Goal: Transaction & Acquisition: Book appointment/travel/reservation

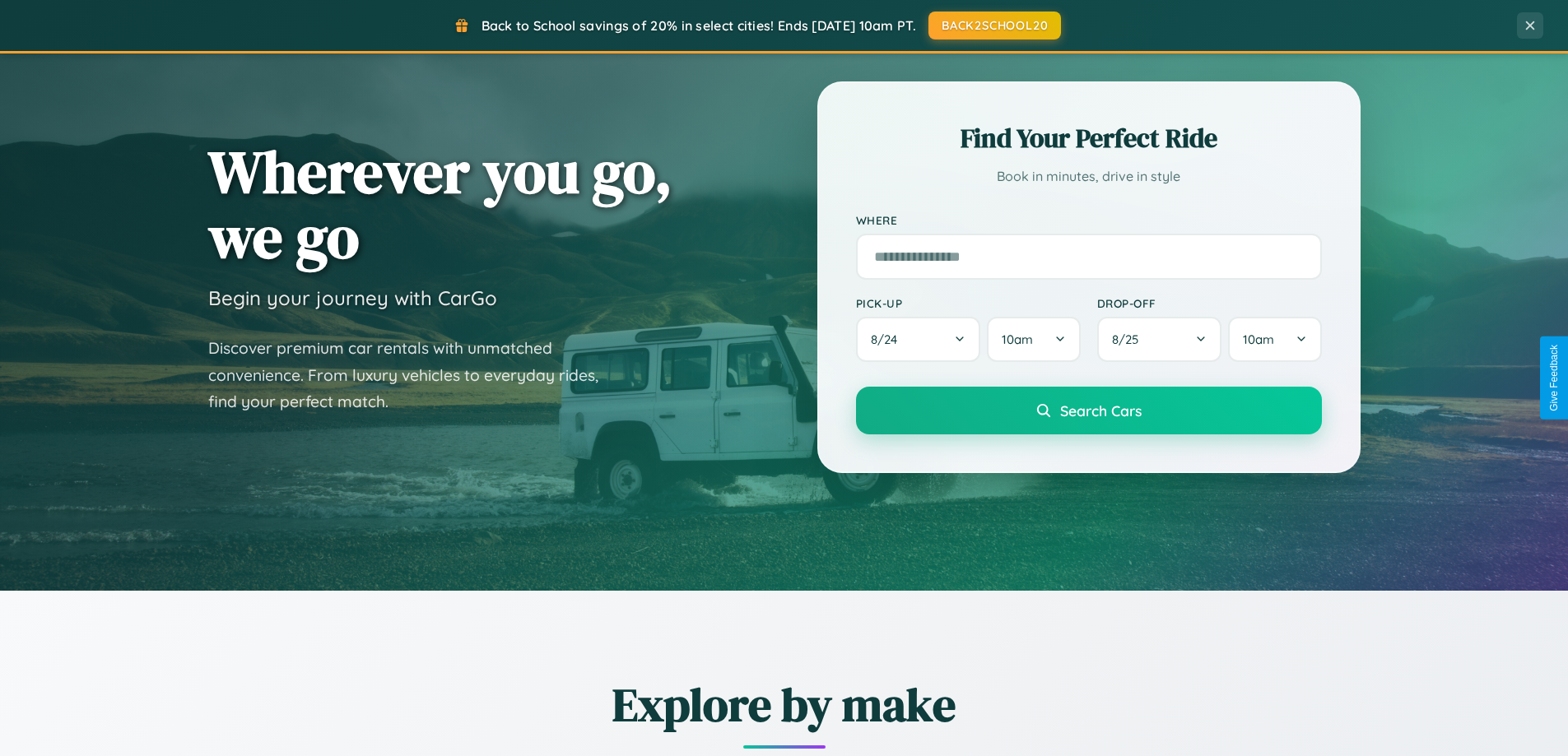
scroll to position [1132, 0]
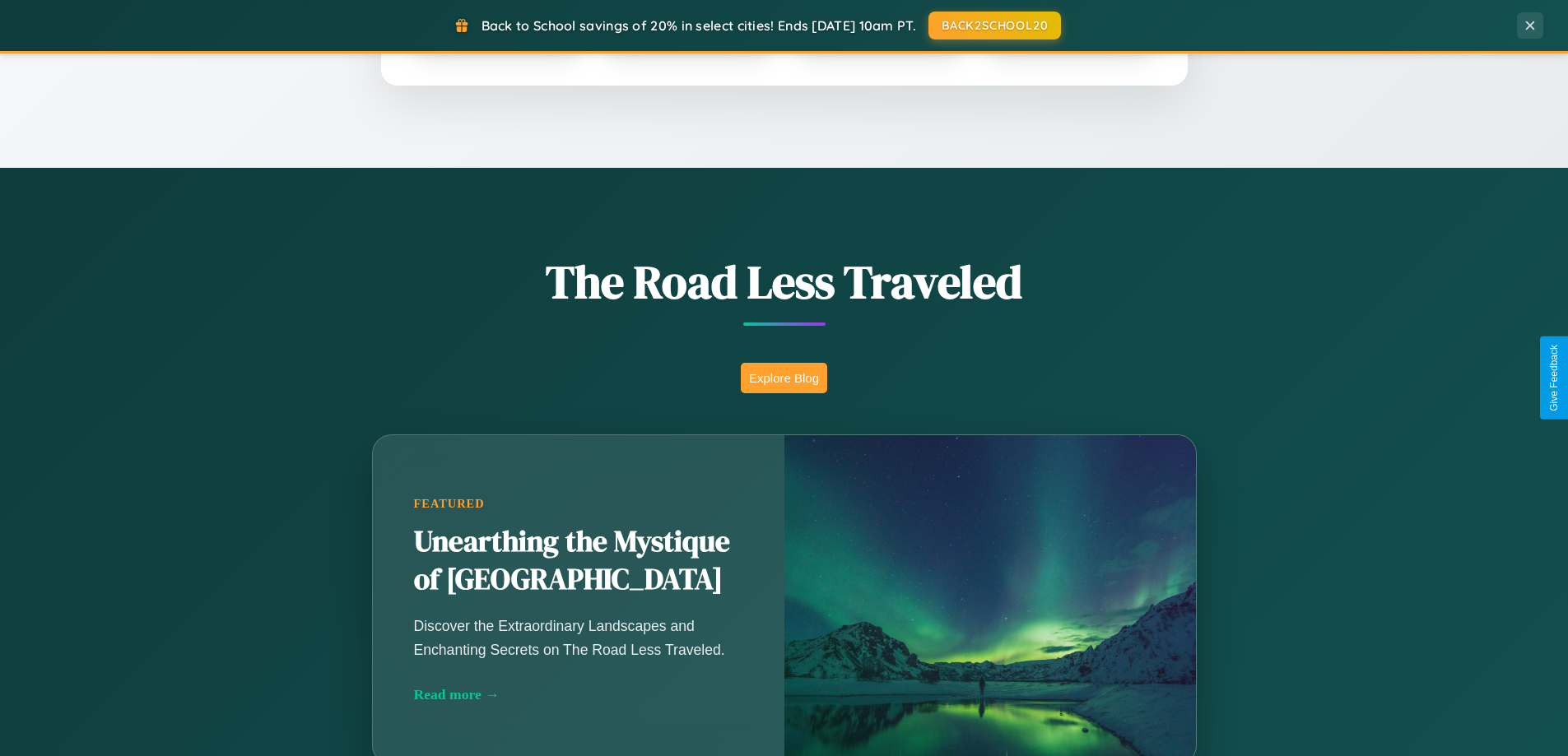
click at [784, 378] on button "Explore Blog" at bounding box center [784, 378] width 87 height 31
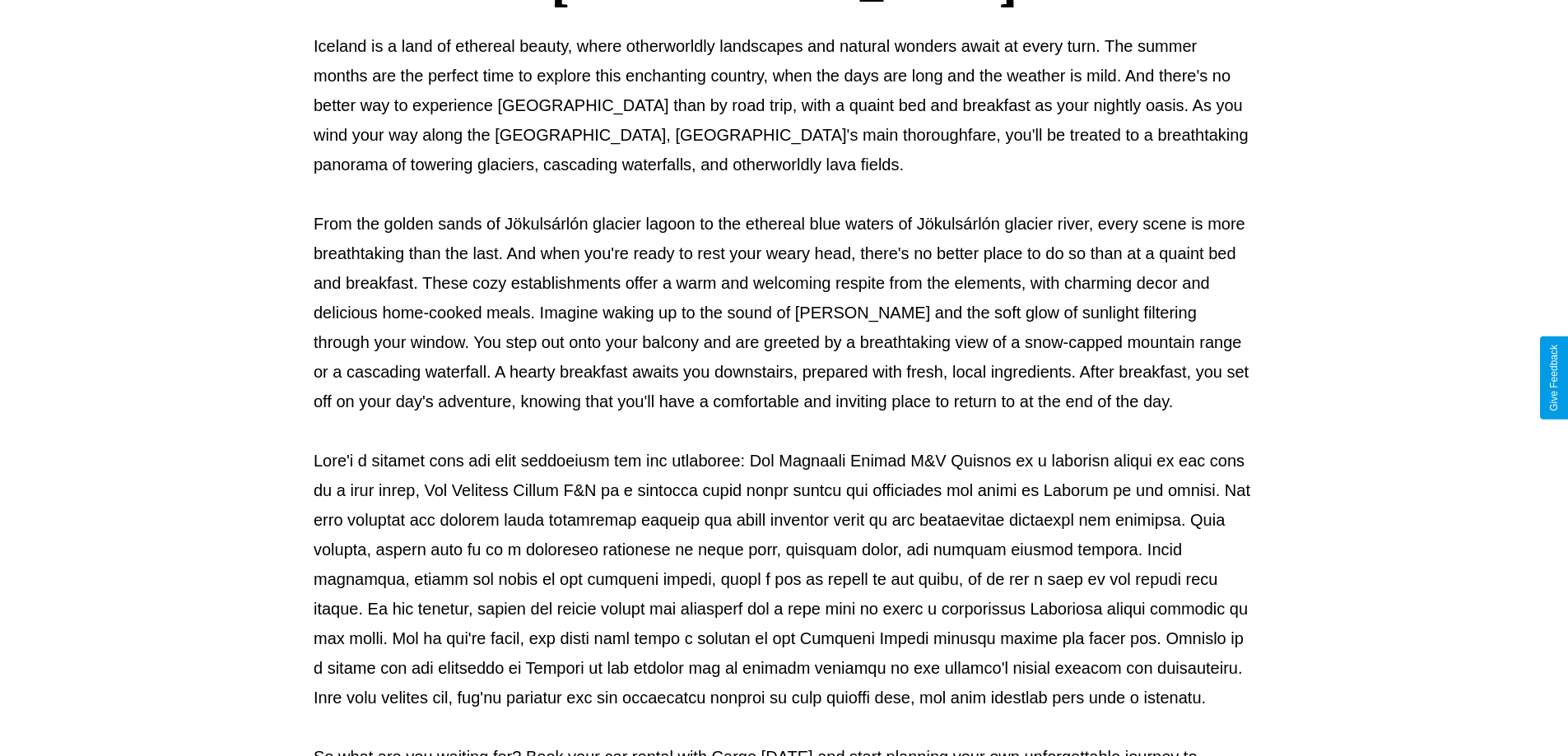
scroll to position [532, 0]
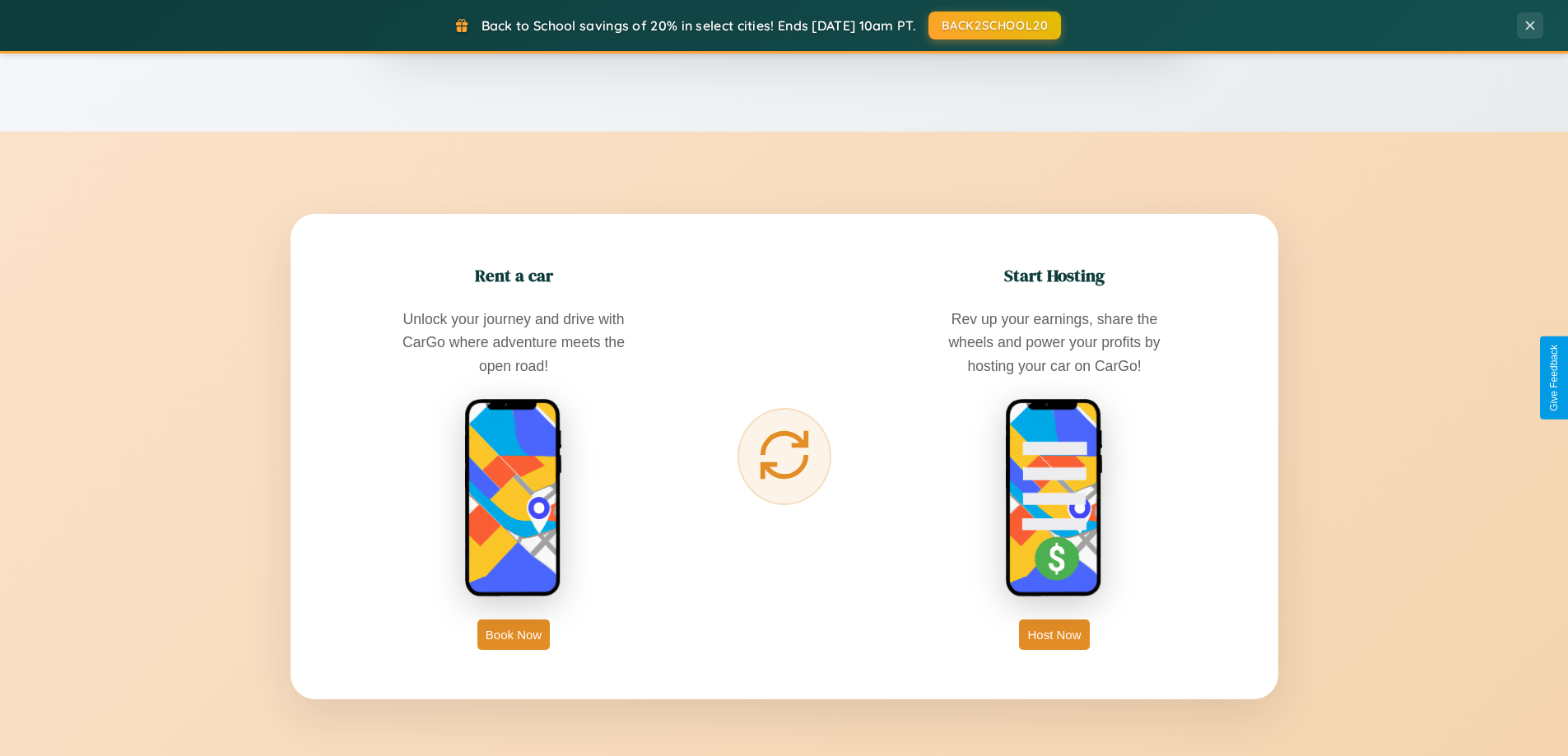
scroll to position [2643, 0]
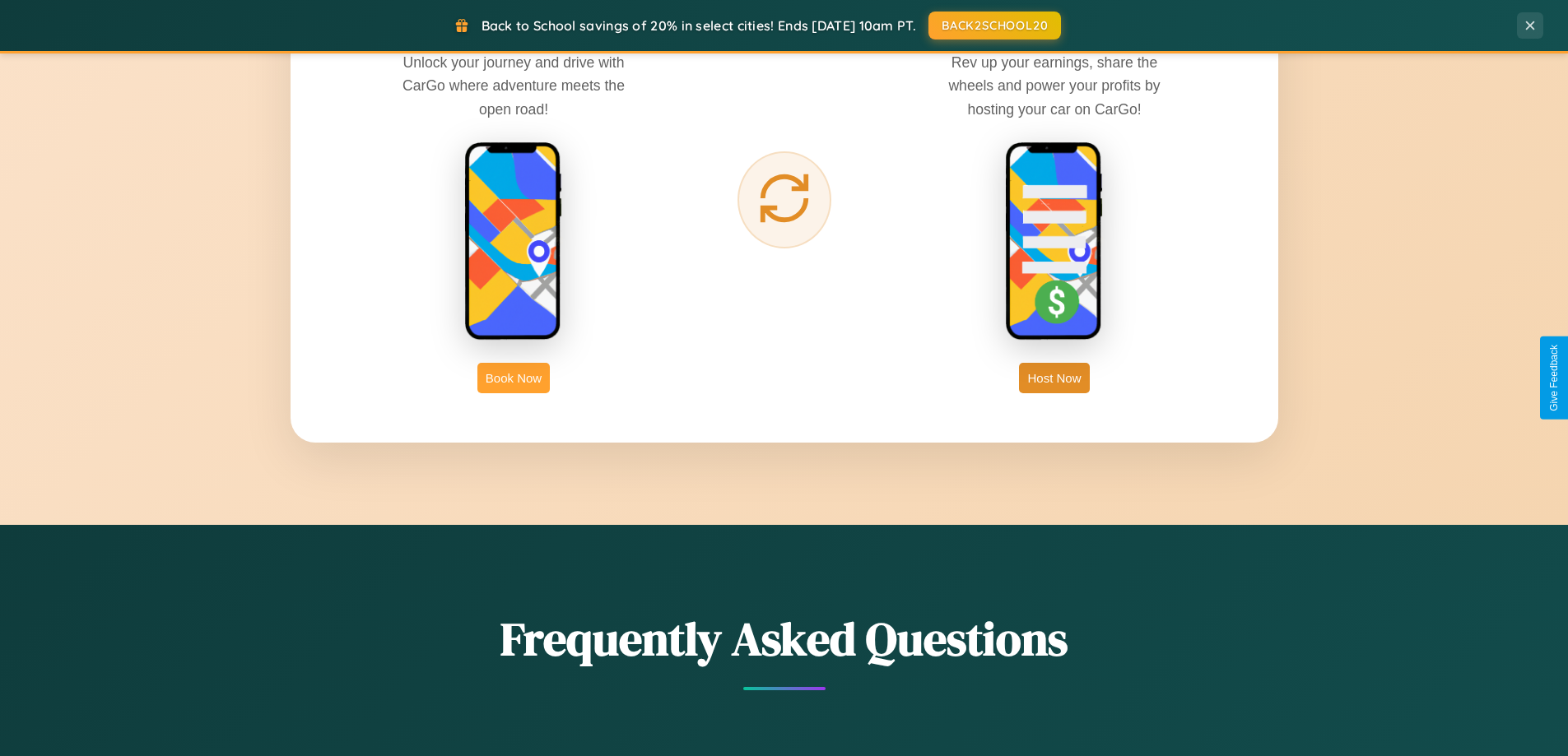
click at [514, 378] on button "Book Now" at bounding box center [513, 378] width 72 height 31
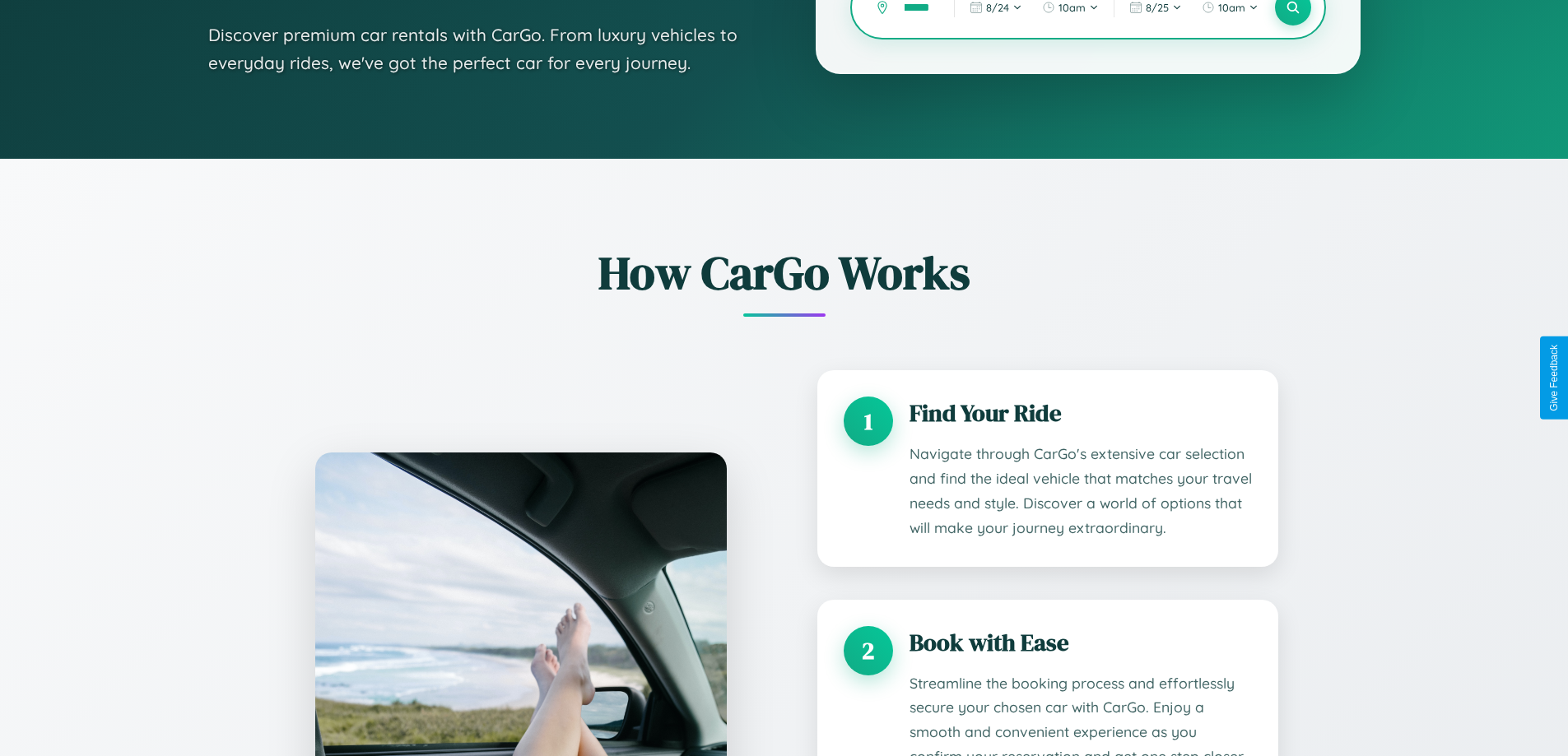
scroll to position [1372, 0]
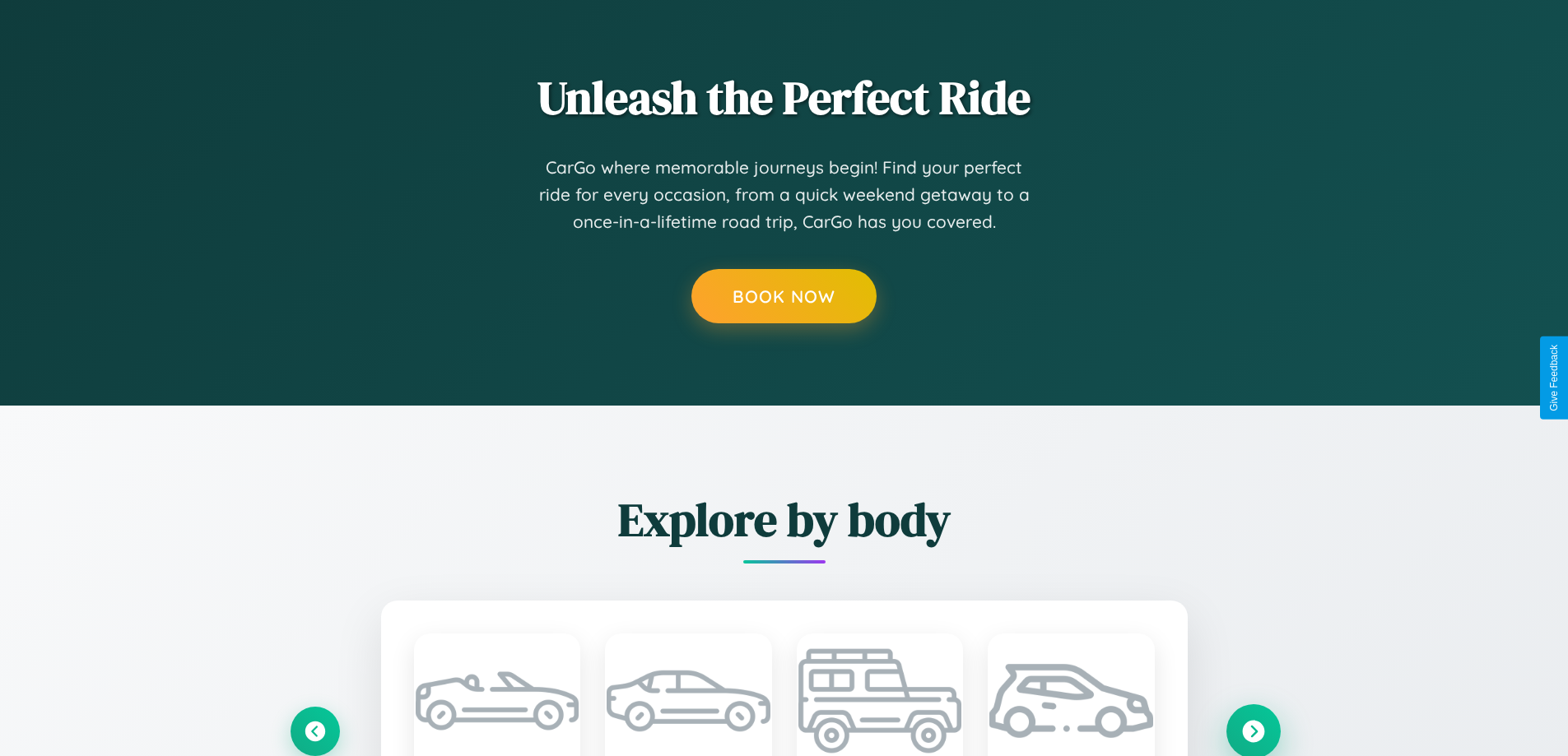
type input "*******"
click at [1252, 730] on icon at bounding box center [1253, 731] width 22 height 22
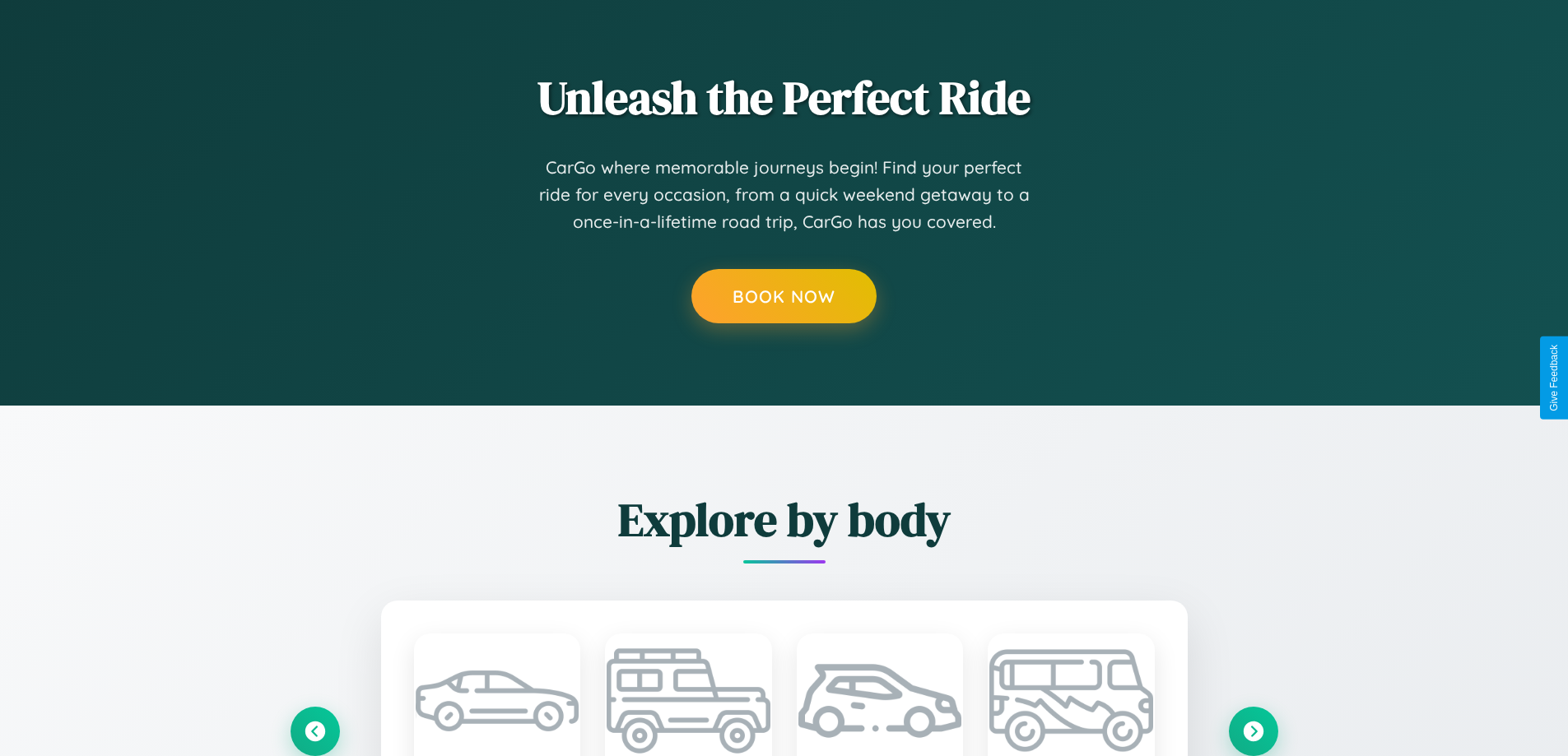
scroll to position [0, 0]
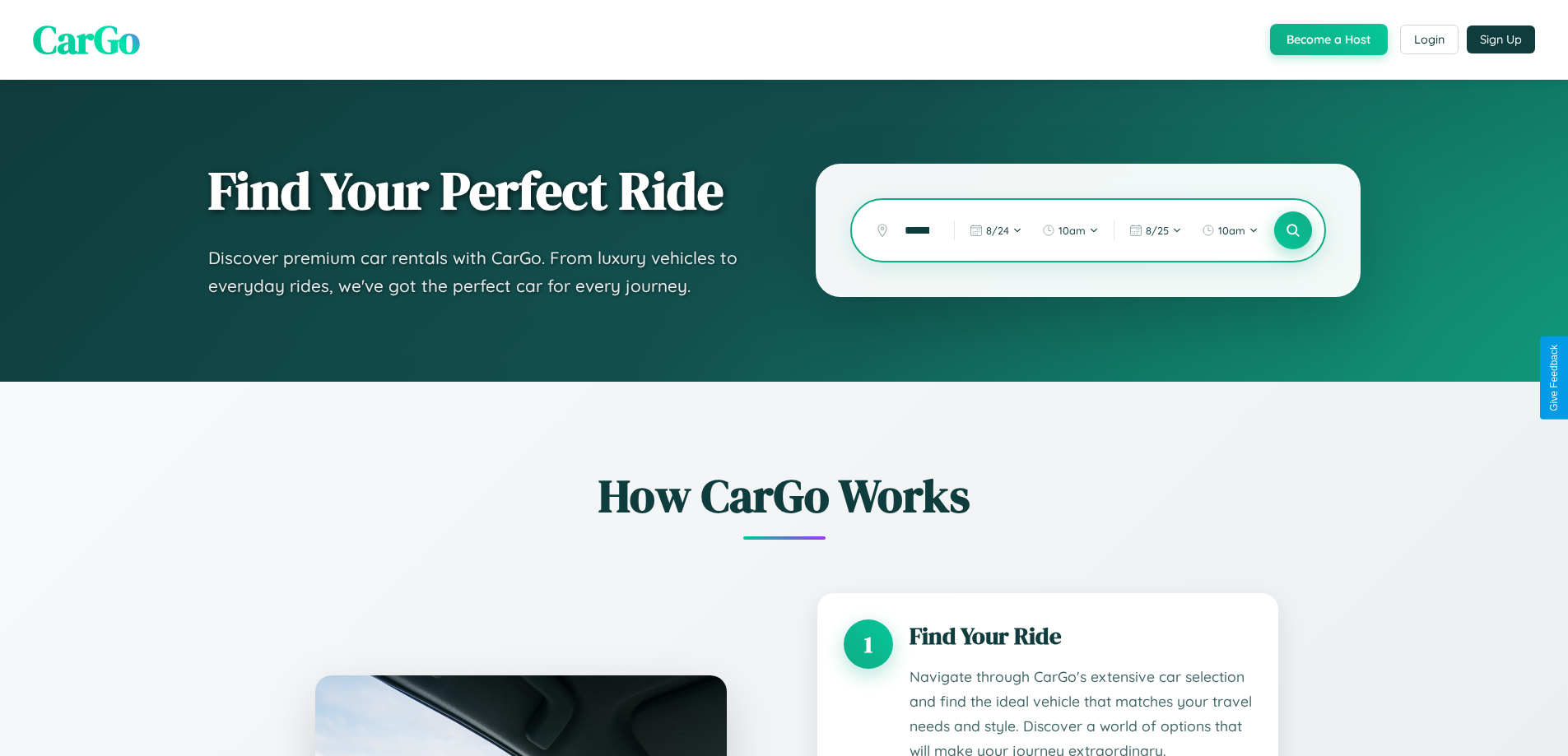
click at [1292, 230] on icon at bounding box center [1292, 230] width 15 height 15
